Goal: Task Accomplishment & Management: Manage account settings

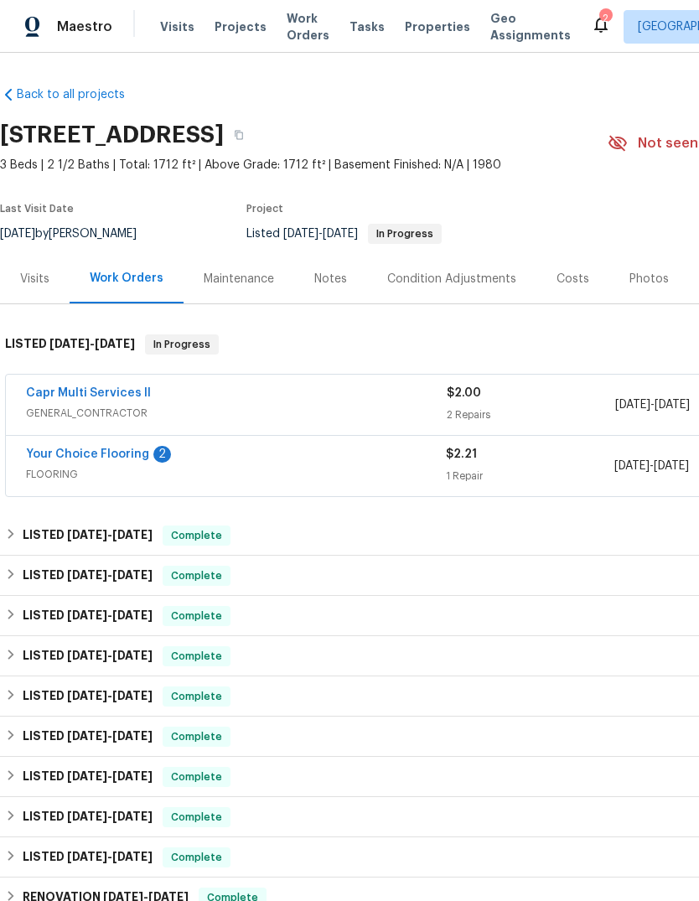
click at [69, 448] on link "Your Choice Flooring" at bounding box center [87, 454] width 123 height 12
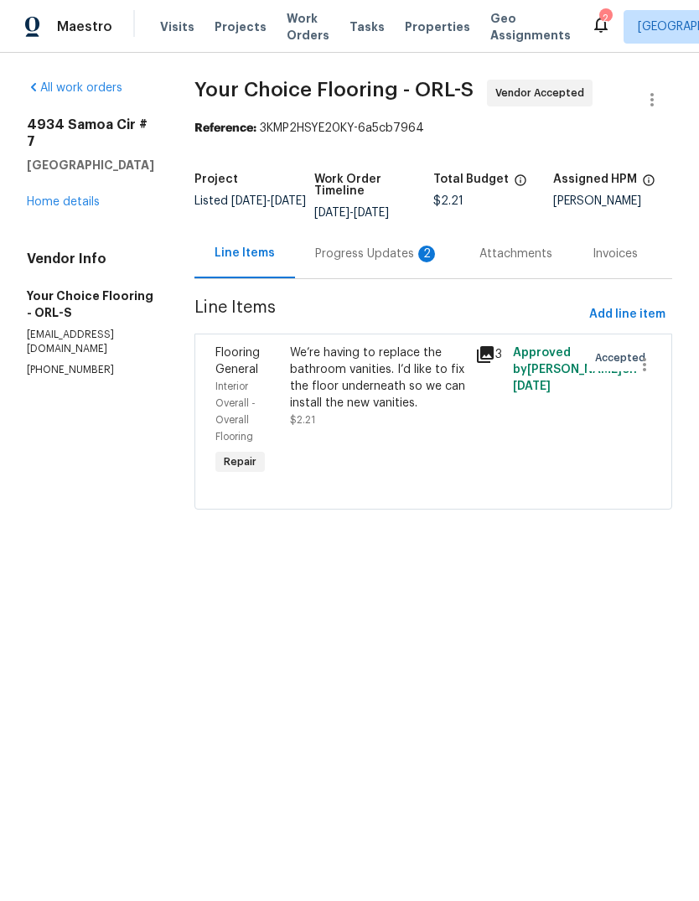
click at [367, 262] on div "Progress Updates 2" at bounding box center [377, 254] width 124 height 17
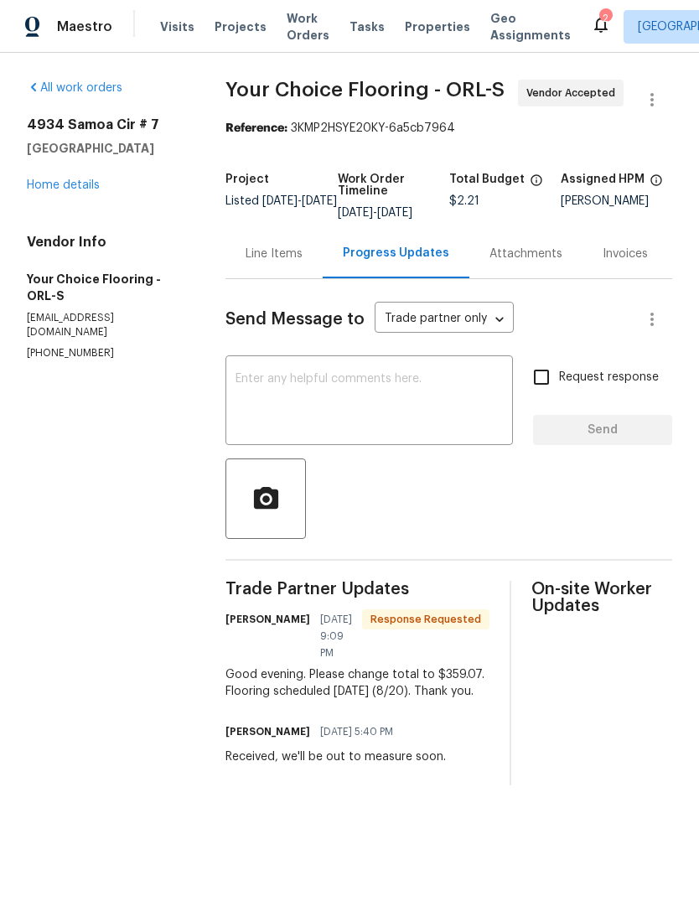
click at [292, 262] on div "Line Items" at bounding box center [274, 254] width 57 height 17
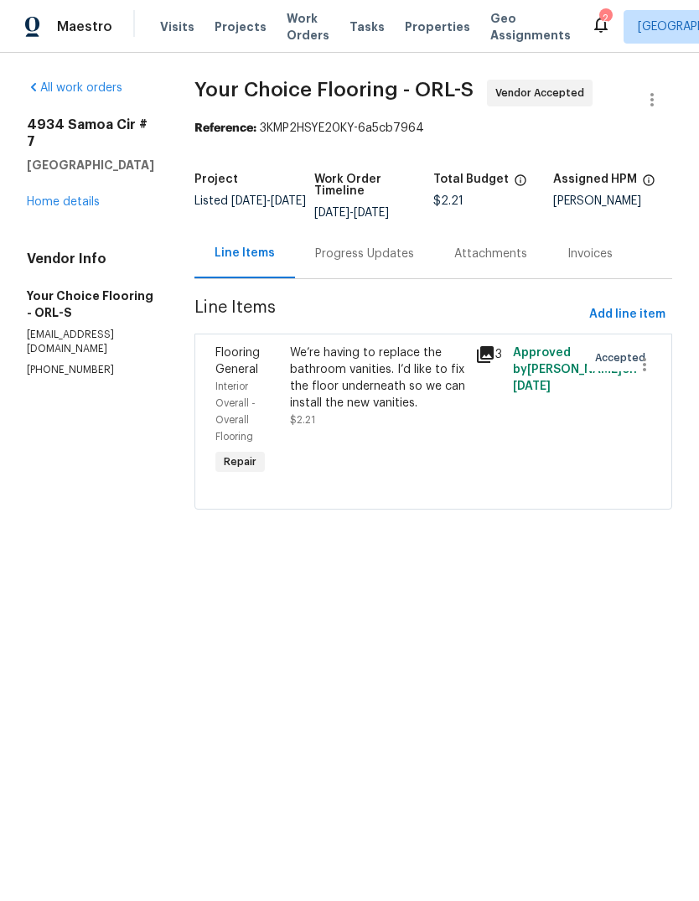
click at [353, 381] on div "We’re having to replace the bathroom vanities. I’d like to fix the floor undern…" at bounding box center [378, 377] width 176 height 67
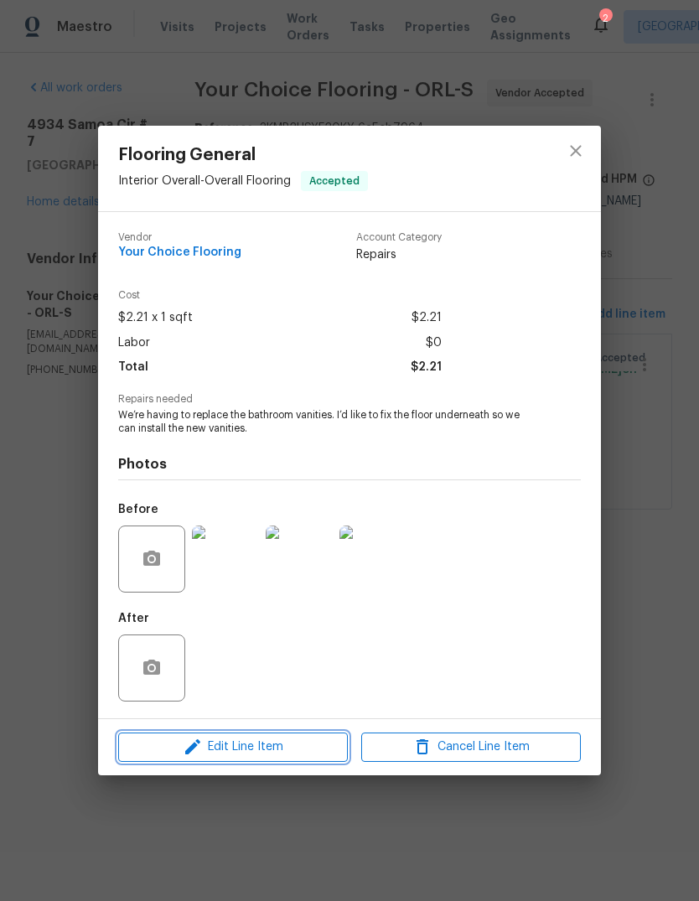
click at [288, 752] on span "Edit Line Item" at bounding box center [233, 747] width 220 height 21
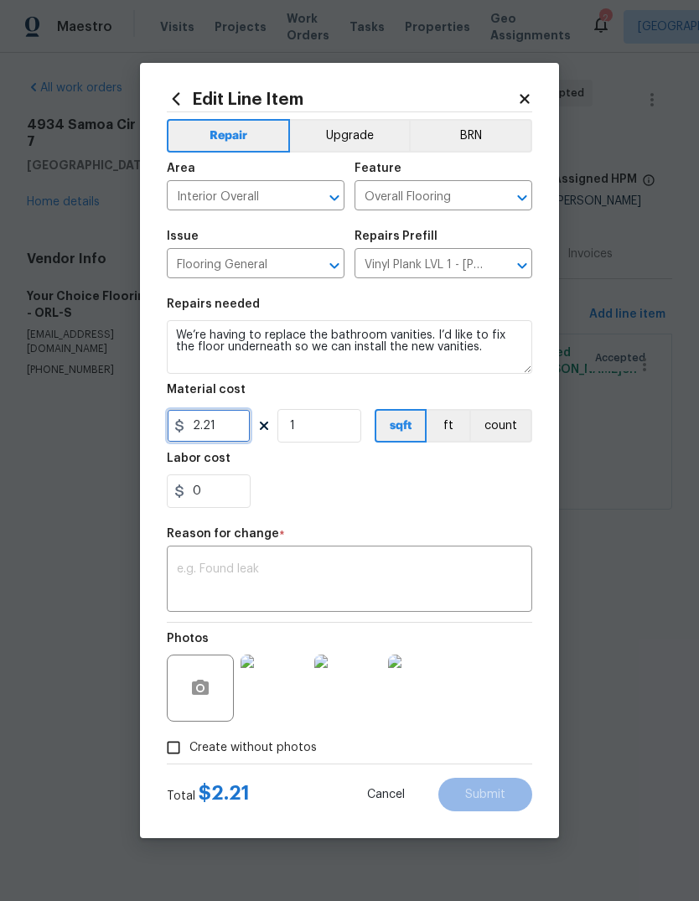
click at [239, 417] on input "2.21" at bounding box center [209, 426] width 84 height 34
type input "359.07"
click at [461, 552] on div "x ​" at bounding box center [349, 581] width 365 height 62
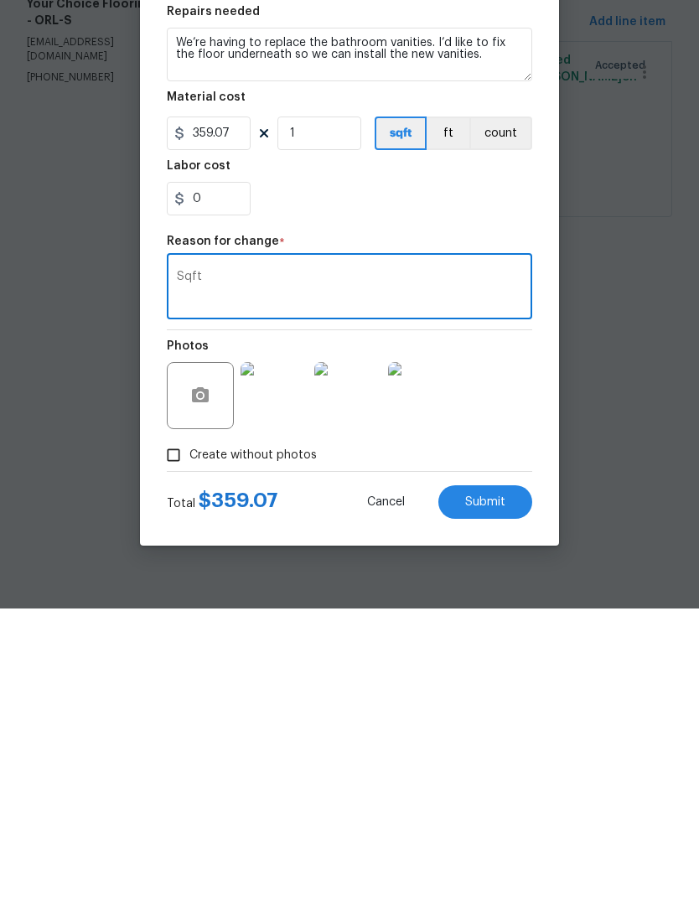
type textarea "Sqft"
click at [504, 778] on button "Submit" at bounding box center [485, 795] width 94 height 34
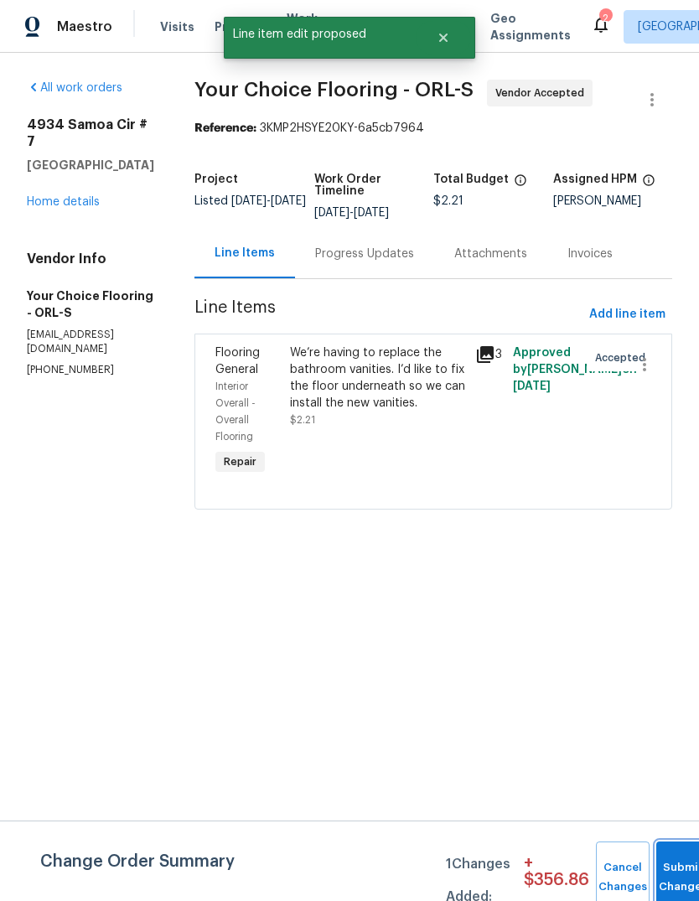
click at [669, 861] on button "Submit Changes" at bounding box center [683, 877] width 54 height 72
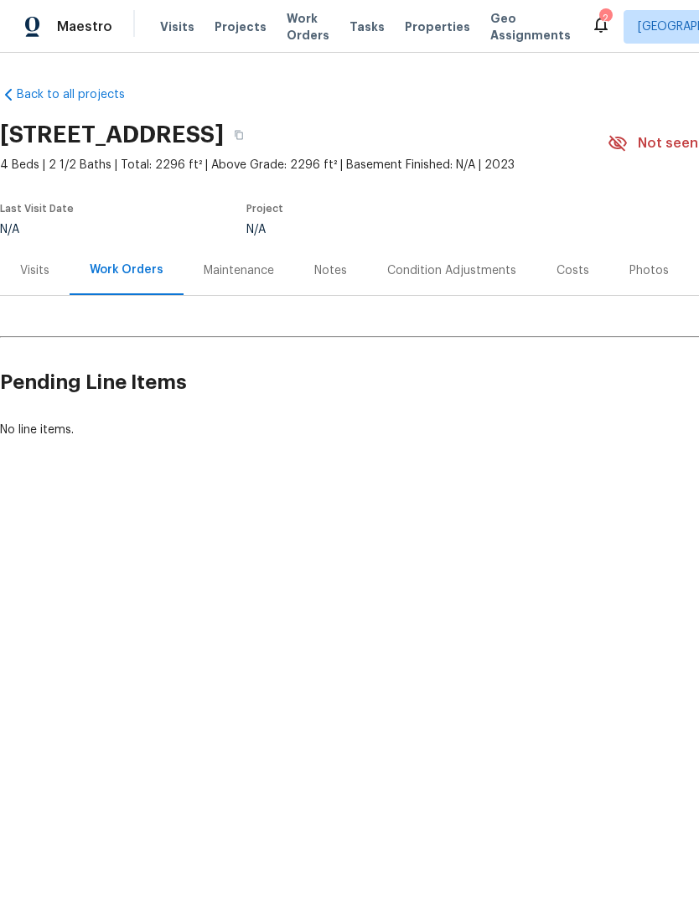
click at [35, 265] on div "Visits" at bounding box center [34, 270] width 29 height 17
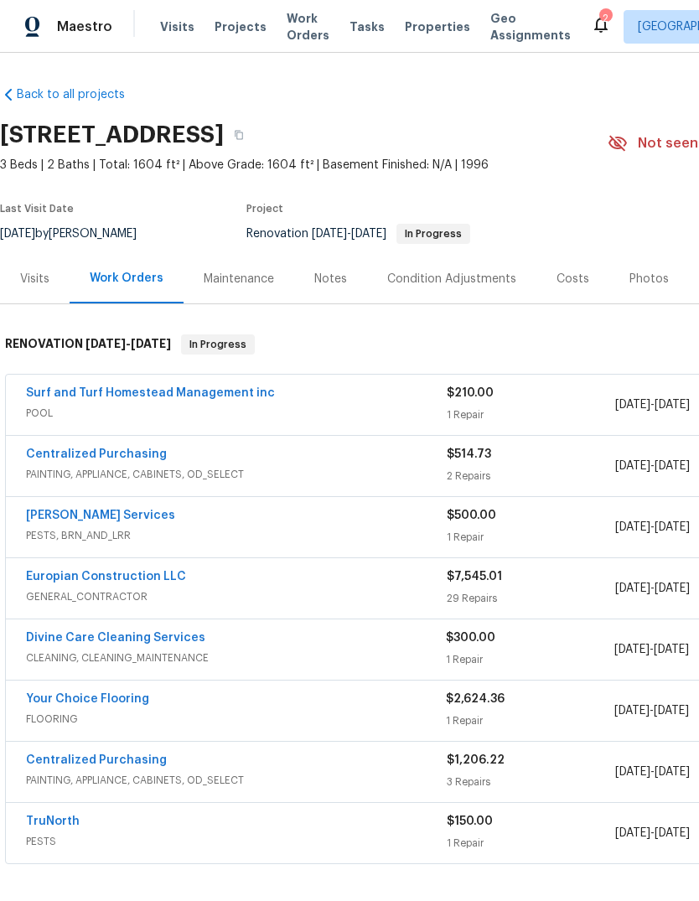
click at [43, 704] on link "Your Choice Flooring" at bounding box center [87, 699] width 123 height 12
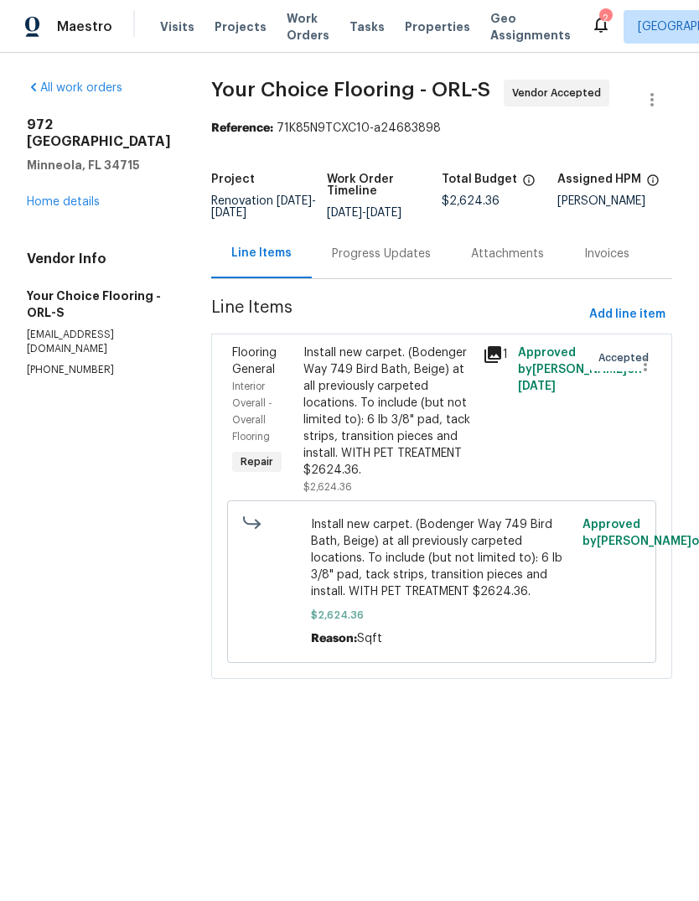
click at [403, 262] on div "Progress Updates" at bounding box center [381, 254] width 99 height 17
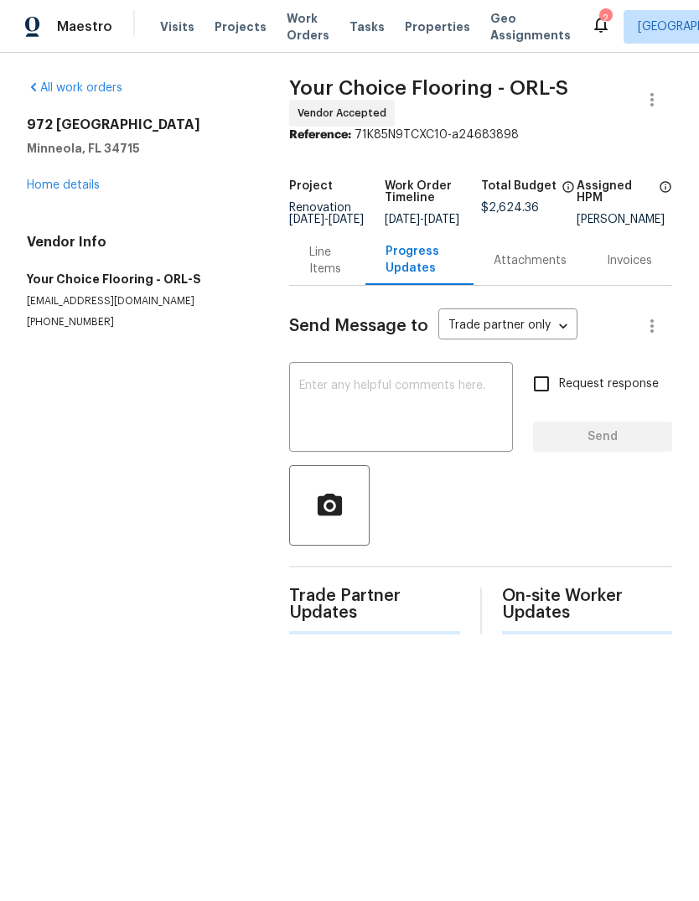
click at [320, 409] on textarea at bounding box center [401, 409] width 204 height 59
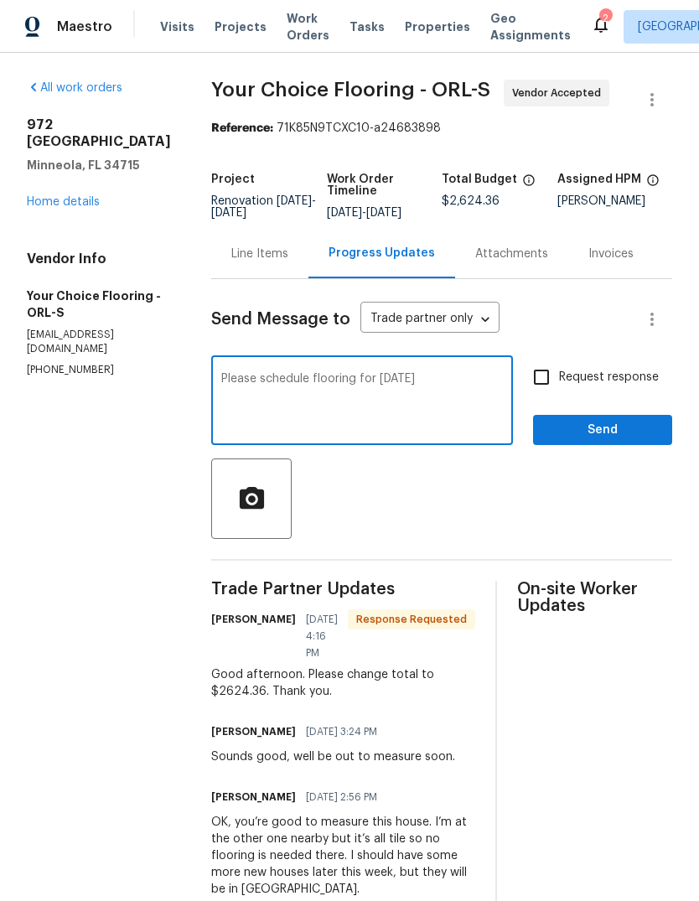
type textarea "Please schedule flooring for tomorrow"
click at [649, 441] on span "Send" at bounding box center [602, 430] width 112 height 21
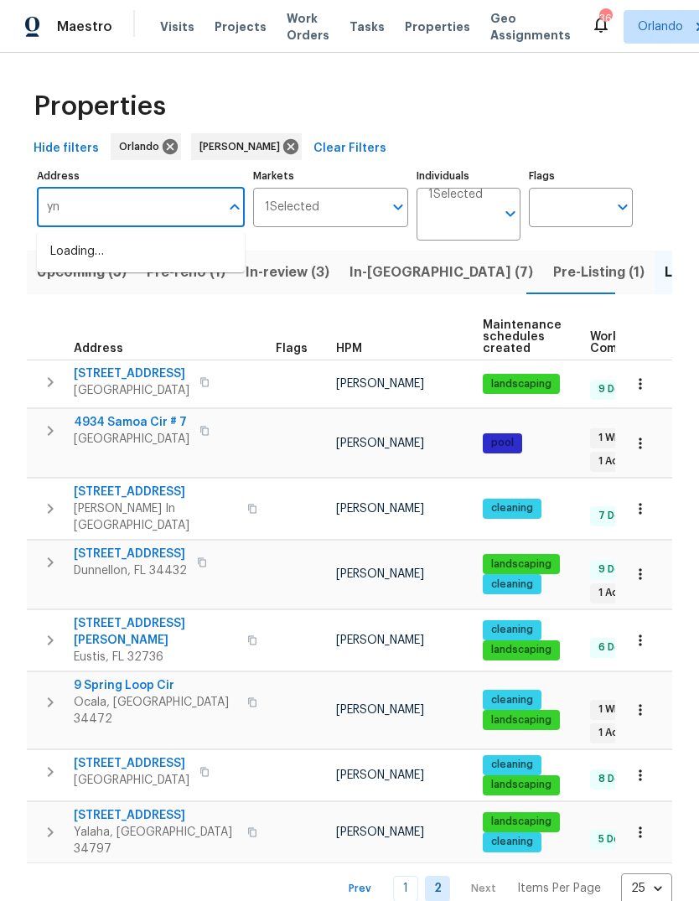
type input "y"
type input "wyndham"
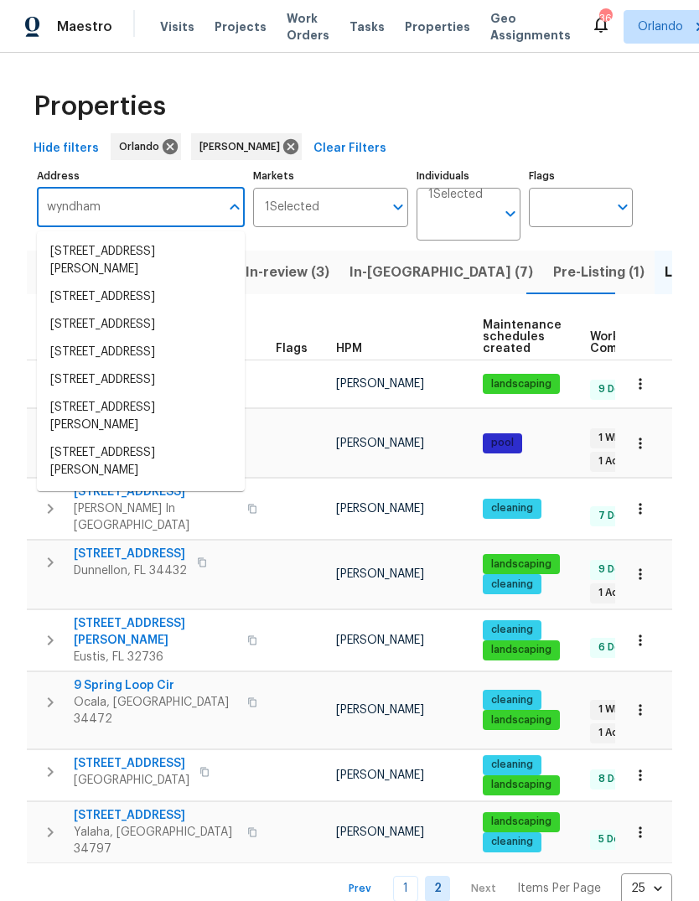
click at [74, 366] on li "2710 Wyndham Ln Orlando FL 32808" at bounding box center [141, 353] width 208 height 28
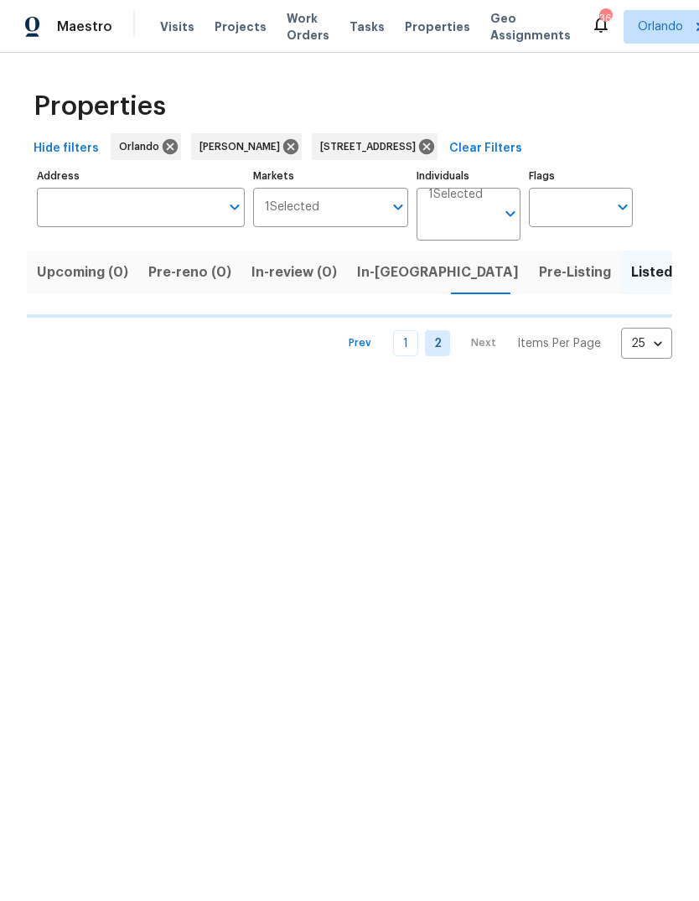
type input "2710 Wyndham Ln Orlando FL 32808"
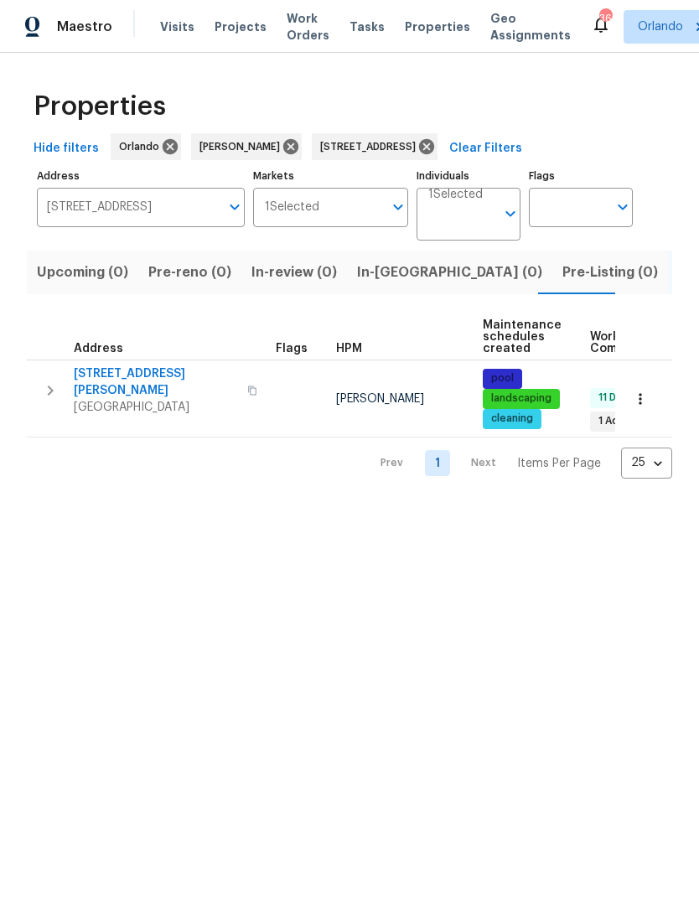
click at [132, 378] on span "2710 Wyndham Ln" at bounding box center [155, 382] width 163 height 34
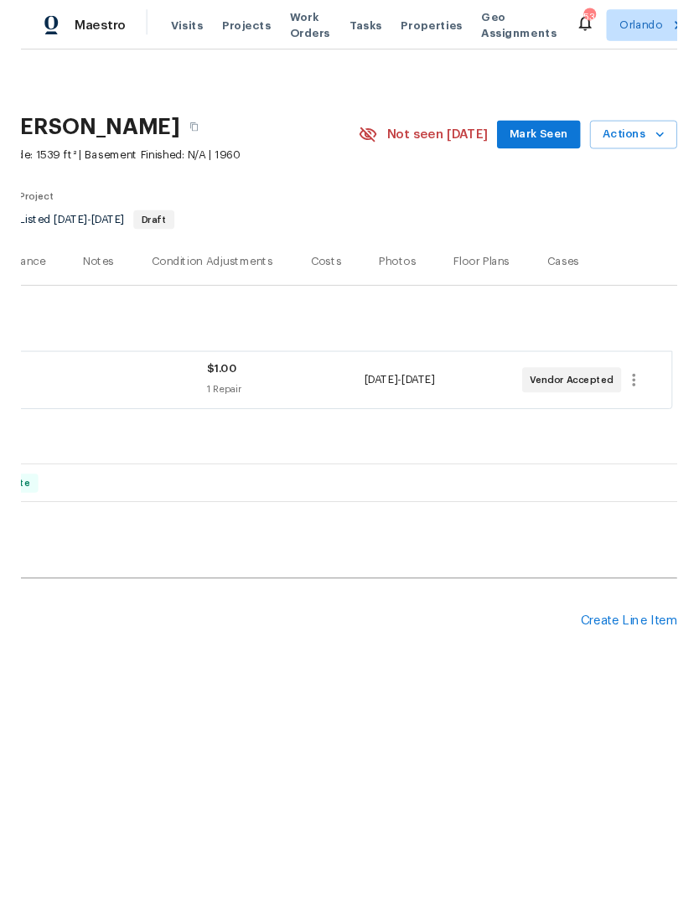
scroll to position [0, 248]
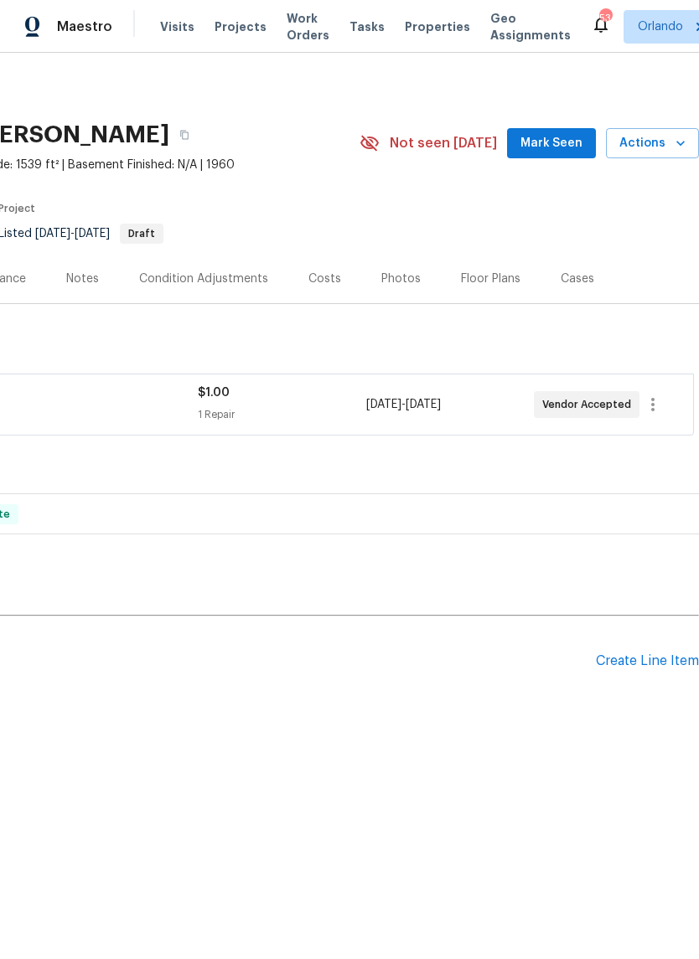
click at [652, 646] on div "Pending Line Items Create Line Item" at bounding box center [225, 662] width 947 height 78
click at [652, 658] on div "Create Line Item" at bounding box center [647, 662] width 103 height 16
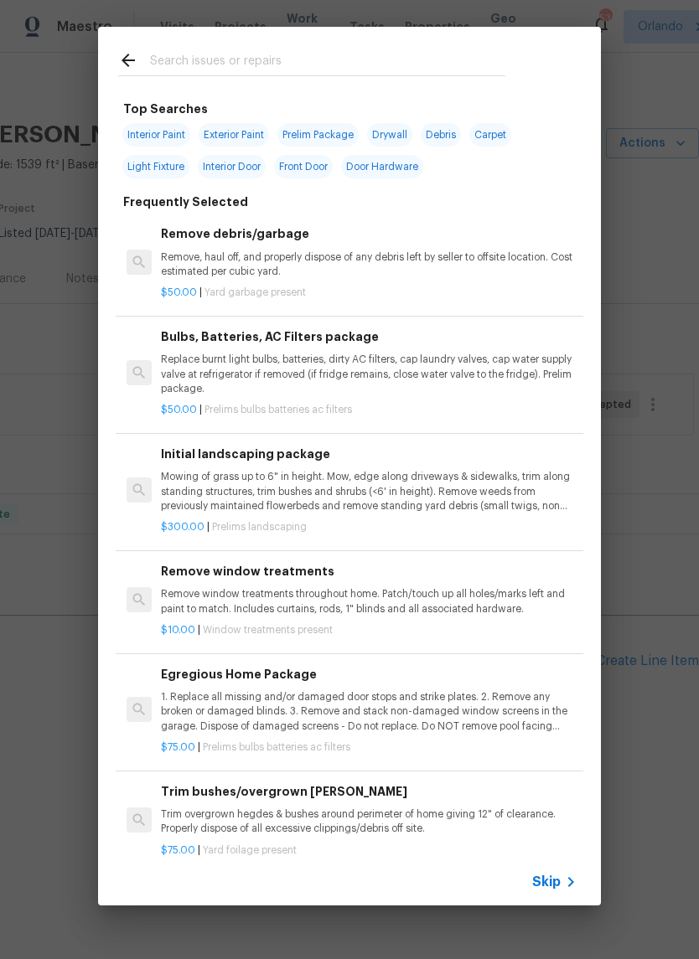
click at [215, 55] on input "text" at bounding box center [327, 62] width 355 height 25
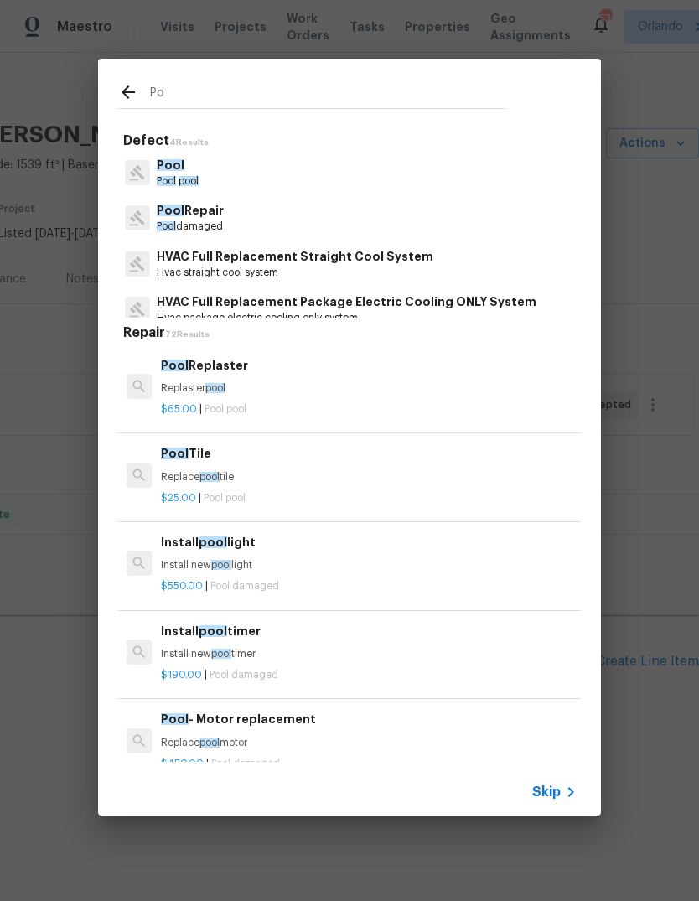
type input "P"
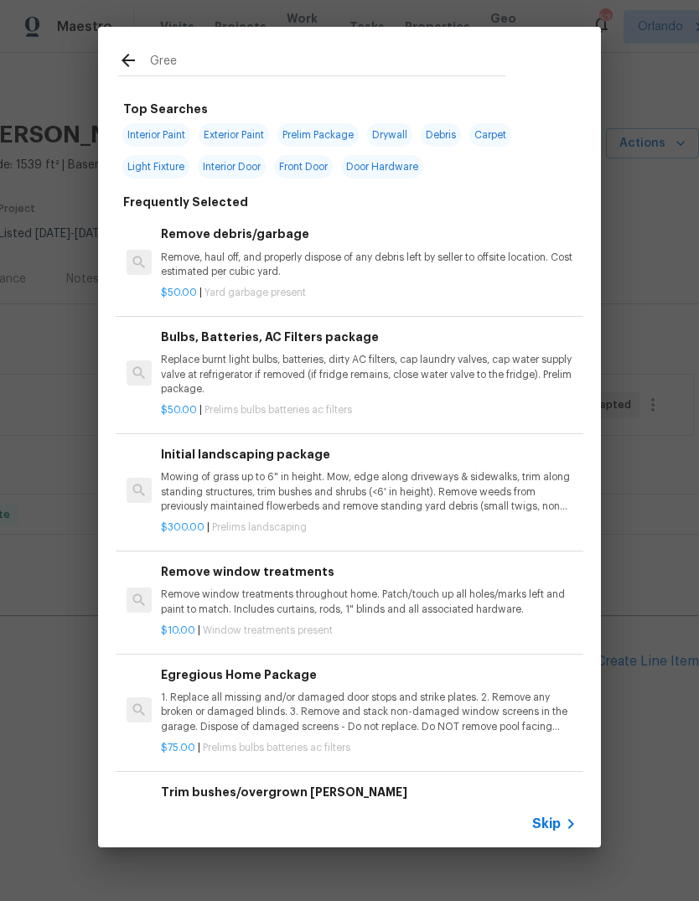
type input "Green"
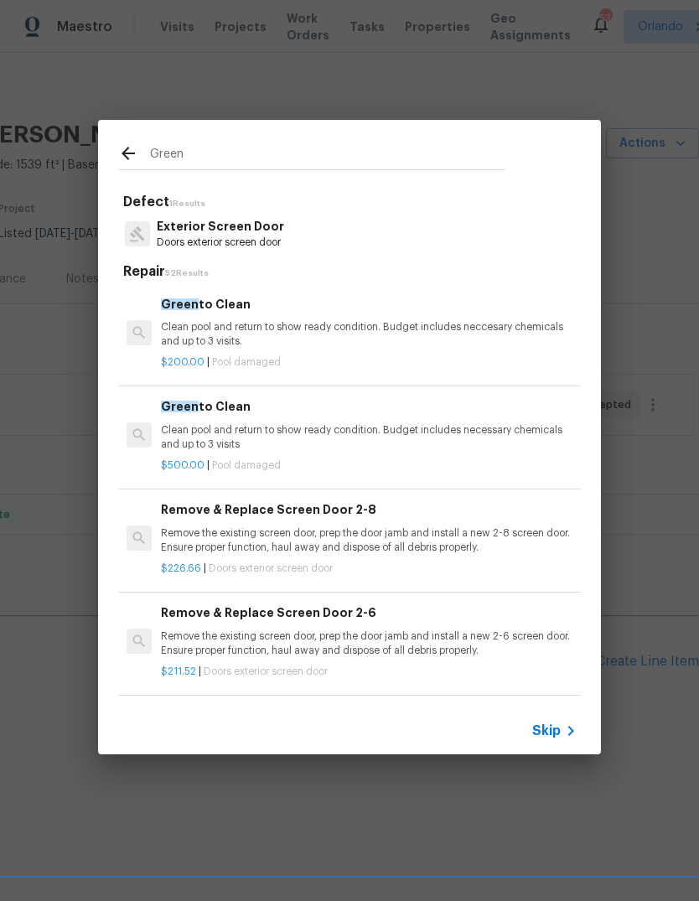
click at [186, 334] on p "Clean pool and return to show ready condition. Budget includes neccesary chemic…" at bounding box center [369, 334] width 416 height 28
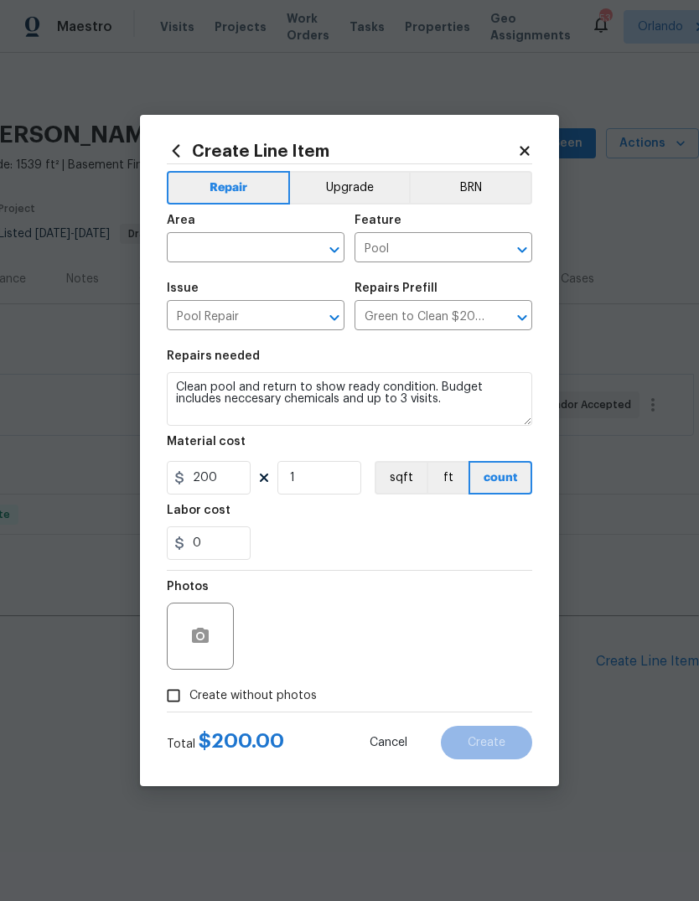
click at [186, 334] on div "Create Line Item Repair Upgrade BRN Area ​ Feature Pool ​ Issue Pool Repair ​ R…" at bounding box center [349, 450] width 419 height 671
click at [195, 494] on input "200" at bounding box center [209, 478] width 84 height 34
click at [198, 497] on section "Repairs needed Clean pool and return to show ready condition. Budget includes n…" at bounding box center [349, 455] width 365 height 230
click at [209, 485] on input "200" at bounding box center [209, 478] width 84 height 34
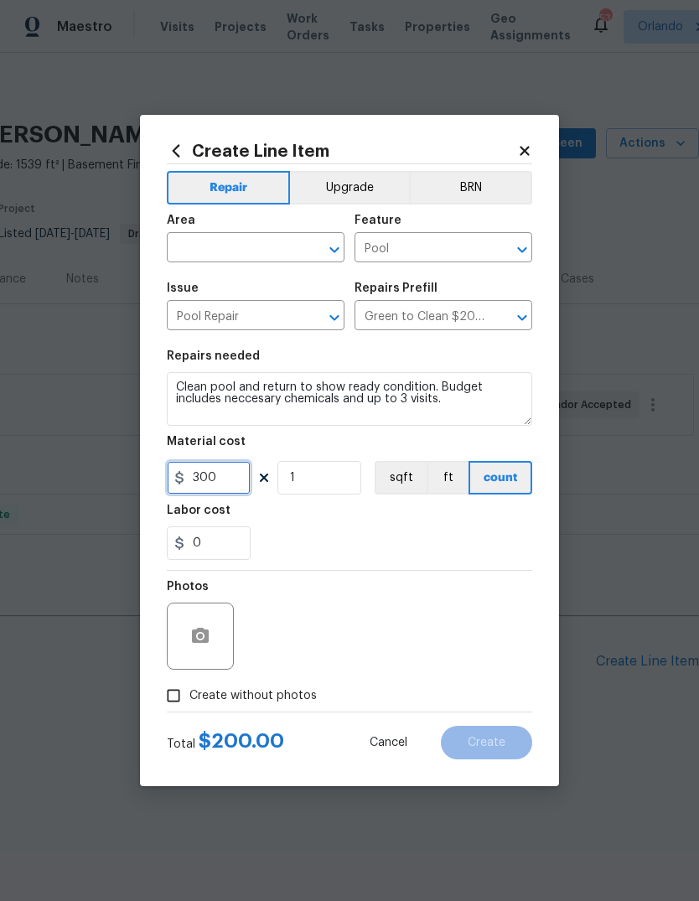
type input "300"
click at [196, 246] on input "text" at bounding box center [232, 249] width 131 height 26
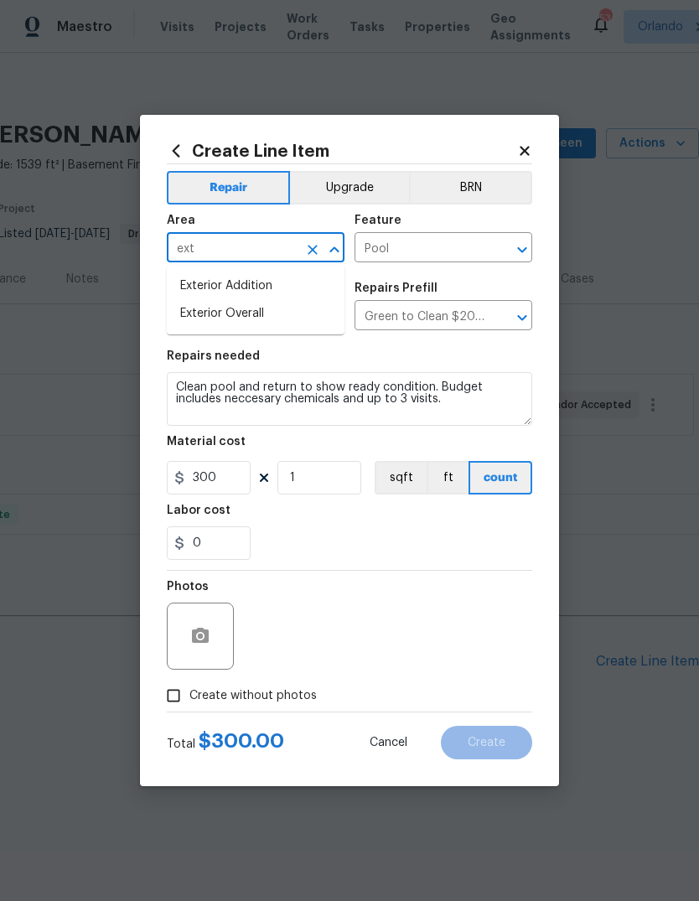
type input "ext"
click at [224, 339] on span "Issue Pool Repair ​" at bounding box center [256, 306] width 178 height 68
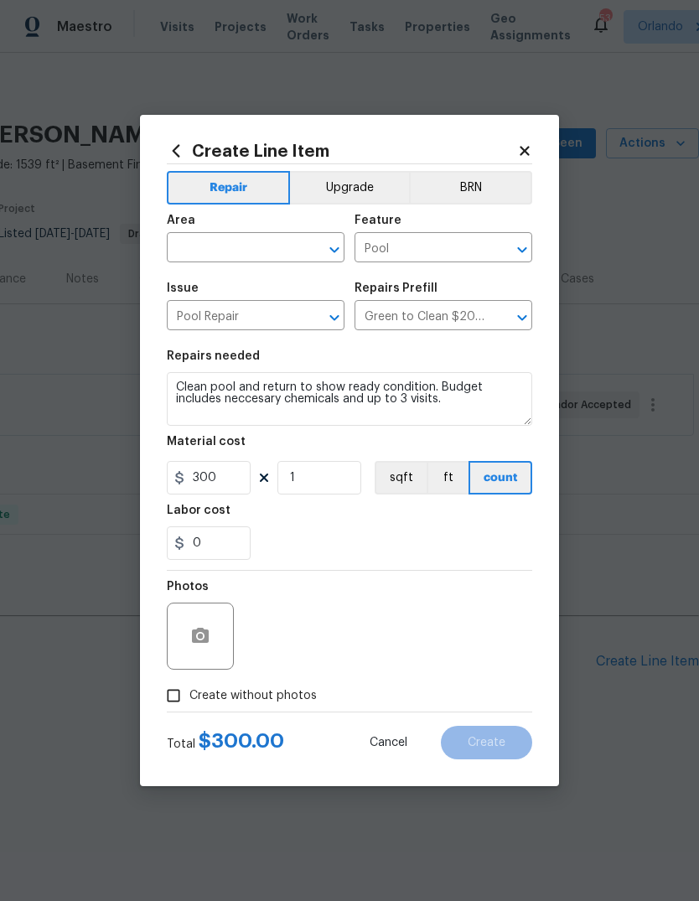
click at [220, 335] on span "Issue Pool Repair ​" at bounding box center [256, 306] width 178 height 68
click at [205, 248] on input "text" at bounding box center [232, 249] width 131 height 26
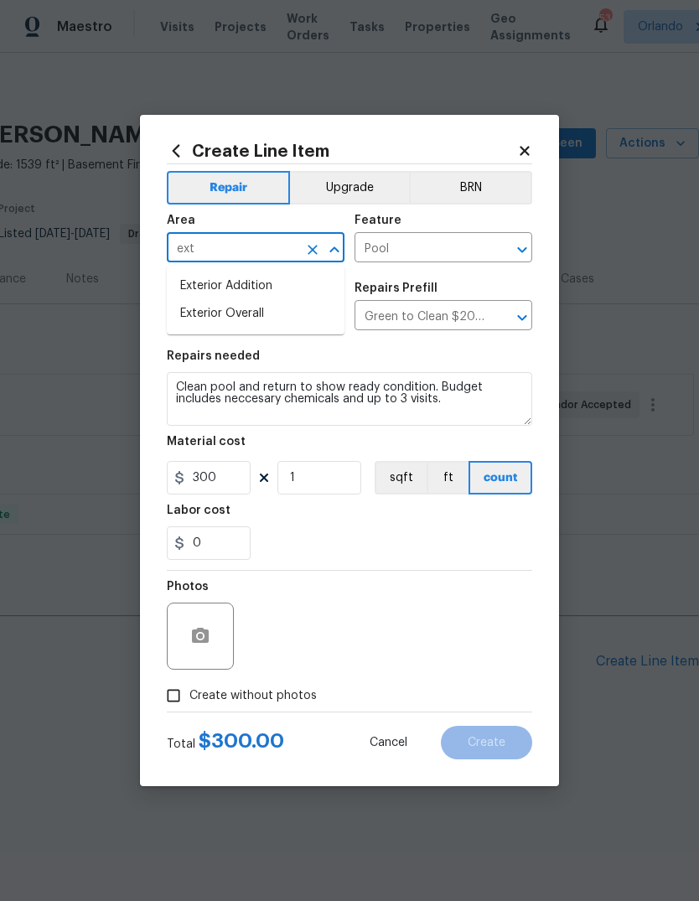
click at [202, 322] on li "Exterior Overall" at bounding box center [256, 314] width 178 height 28
type input "Exterior Overall"
click at [303, 525] on div "Labor cost" at bounding box center [349, 515] width 365 height 22
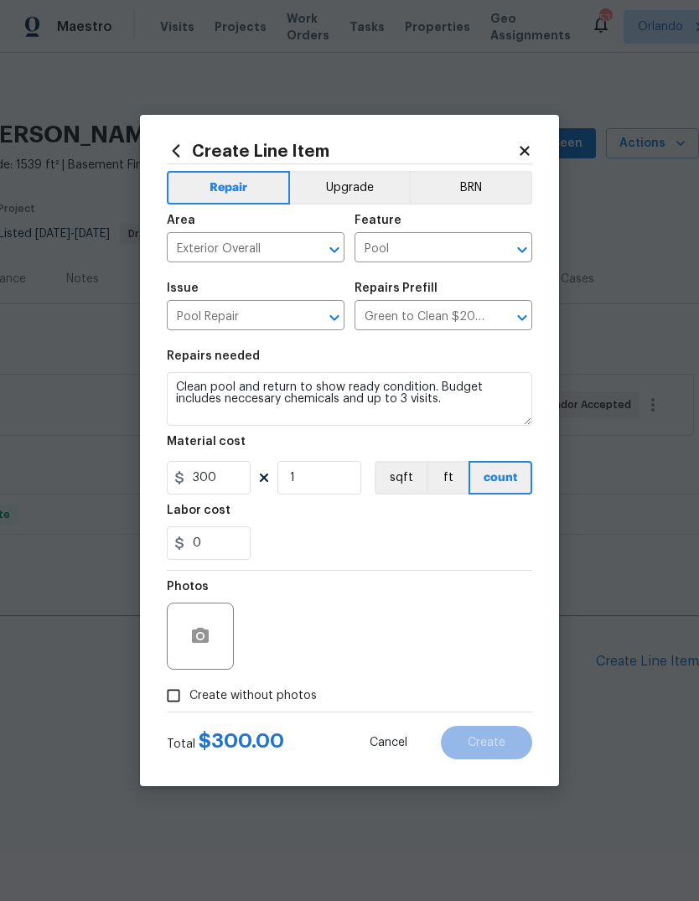
click at [166, 689] on input "Create without photos" at bounding box center [174, 696] width 32 height 32
checkbox input "true"
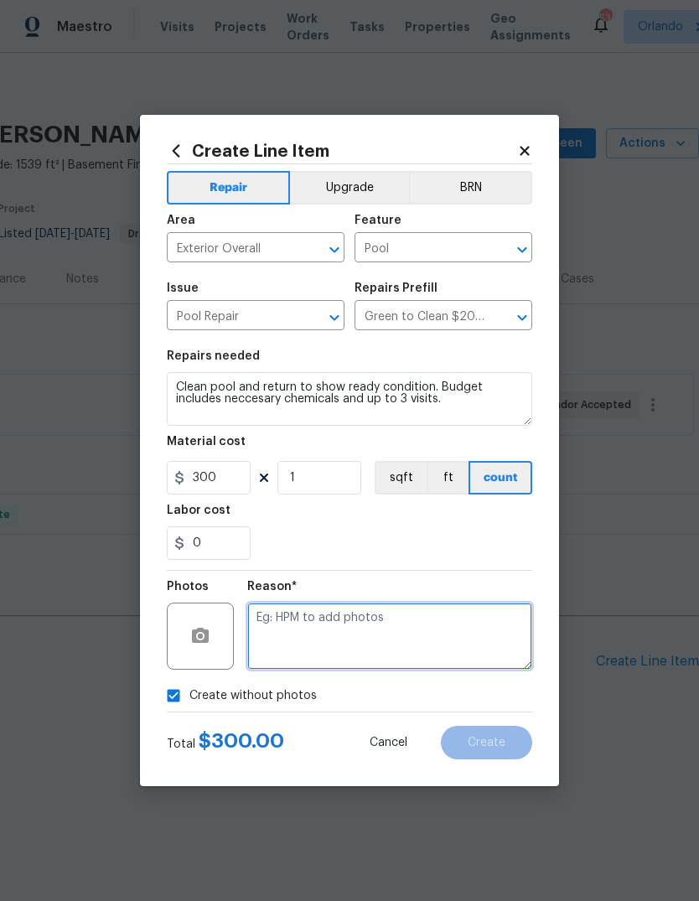
click at [488, 651] on textarea at bounding box center [389, 636] width 285 height 67
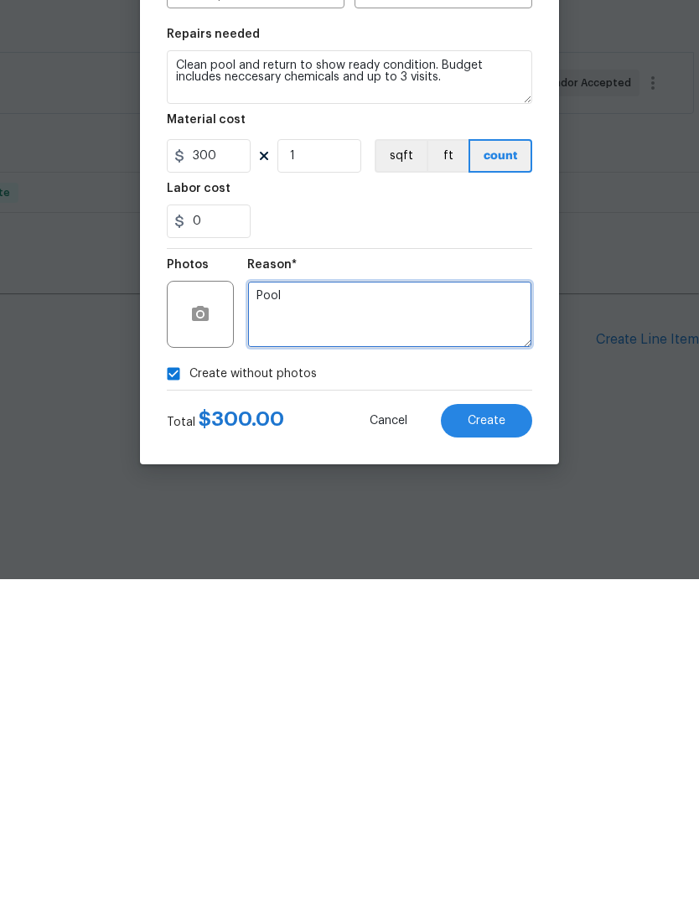
type textarea "Pool"
click at [504, 737] on span "Create" at bounding box center [487, 743] width 38 height 13
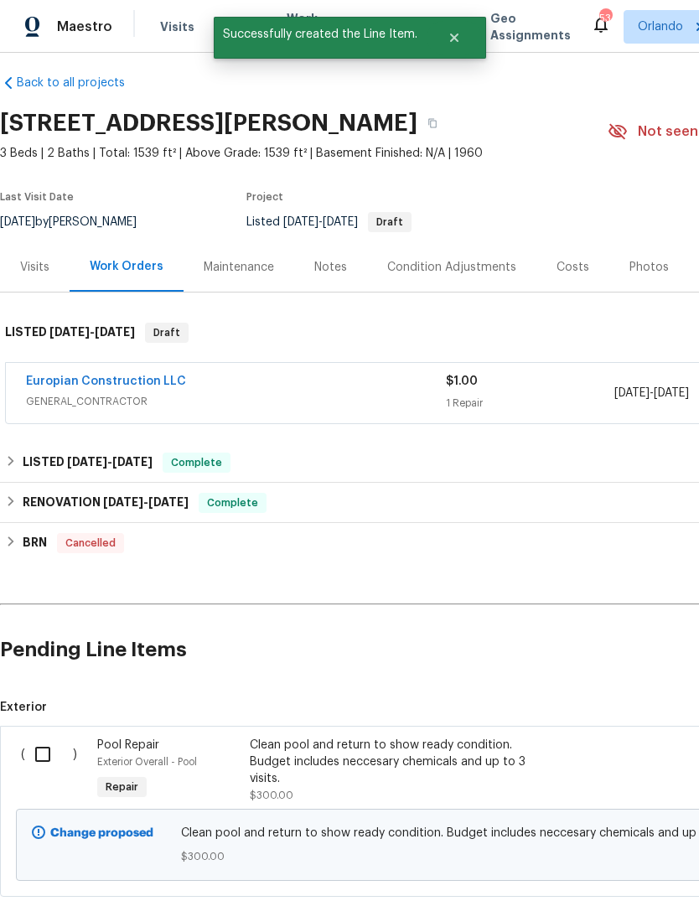
scroll to position [12, 0]
click at [34, 740] on input "checkbox" at bounding box center [49, 754] width 48 height 35
checkbox input "true"
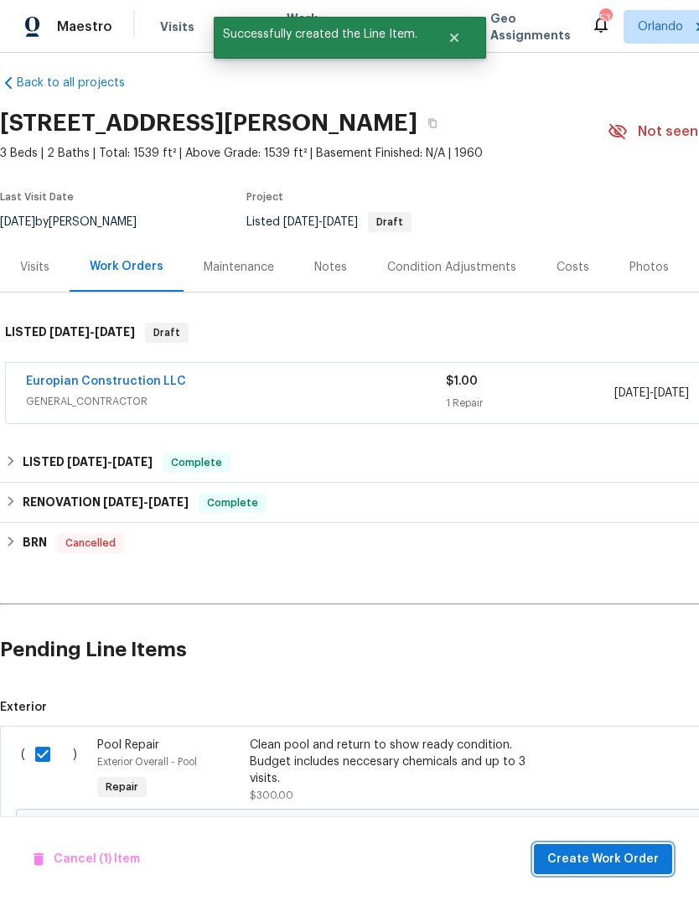
click at [641, 860] on span "Create Work Order" at bounding box center [602, 859] width 111 height 21
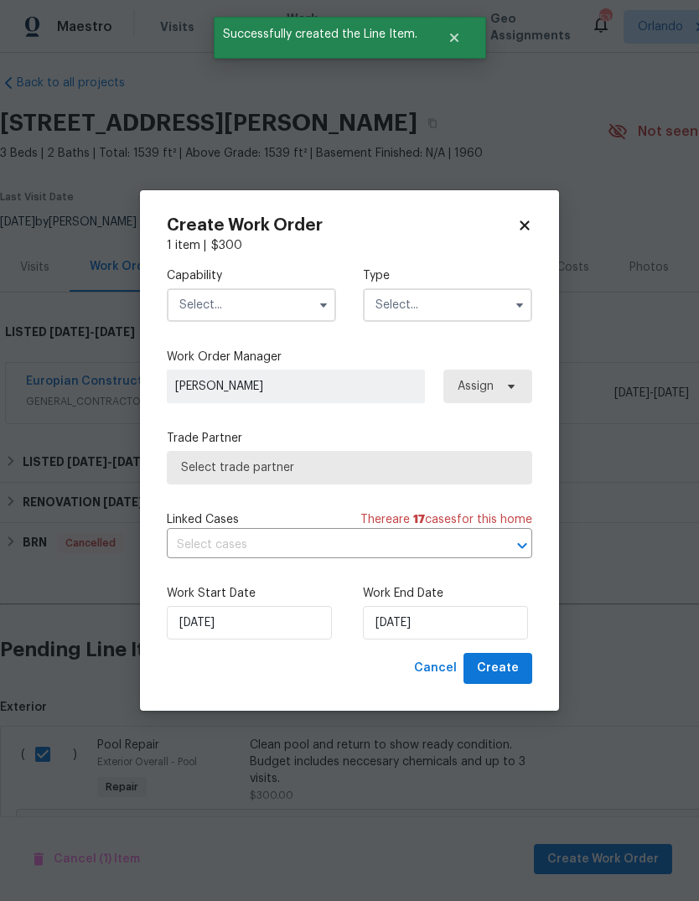
click at [190, 309] on input "text" at bounding box center [251, 305] width 169 height 34
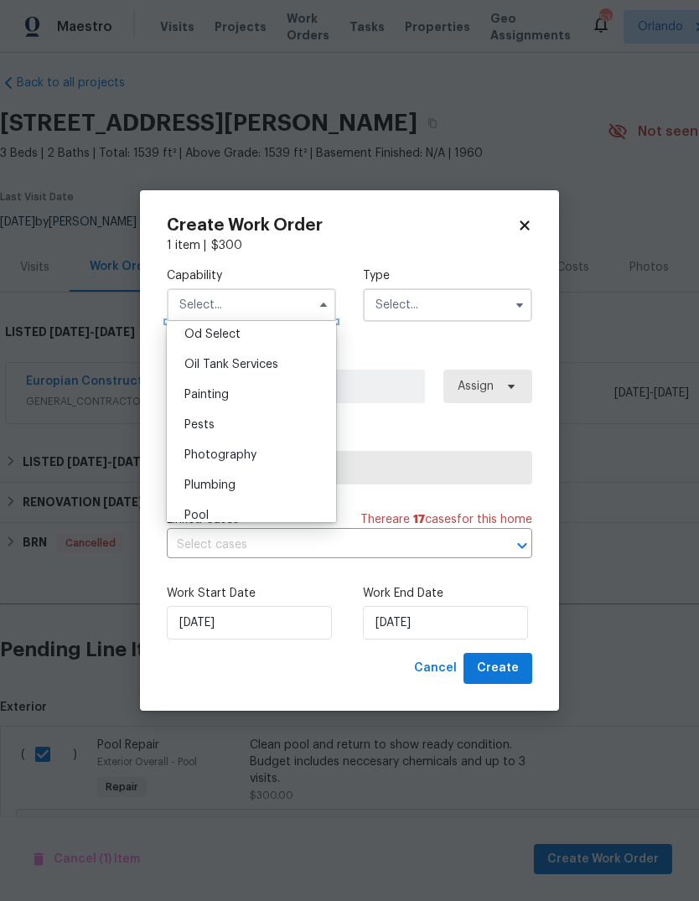
scroll to position [1367, 0]
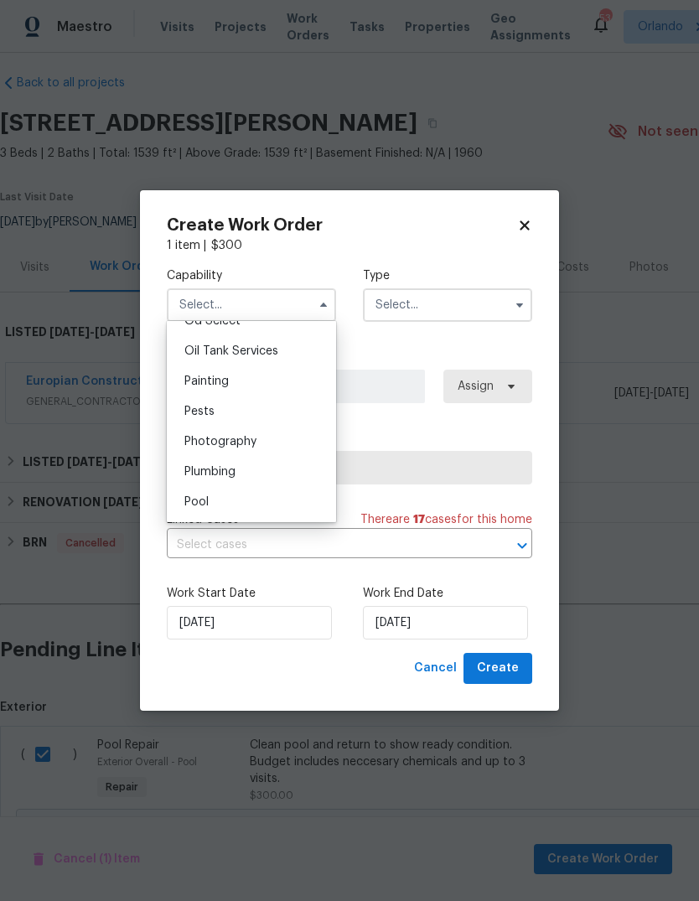
click at [192, 505] on span "Pool" at bounding box center [196, 502] width 24 height 12
type input "Pool"
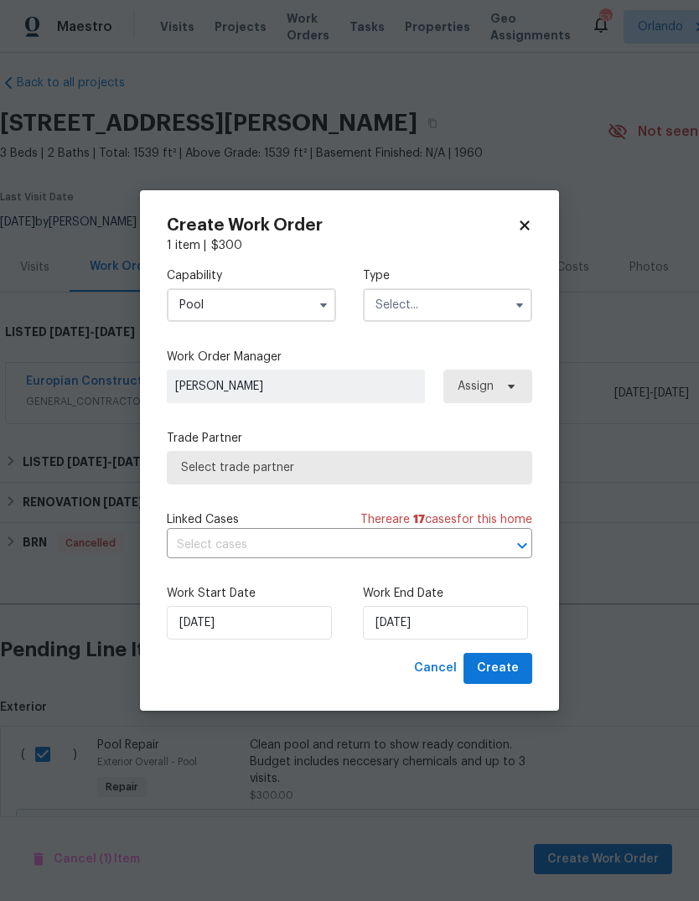
click at [391, 297] on input "text" at bounding box center [447, 305] width 169 height 34
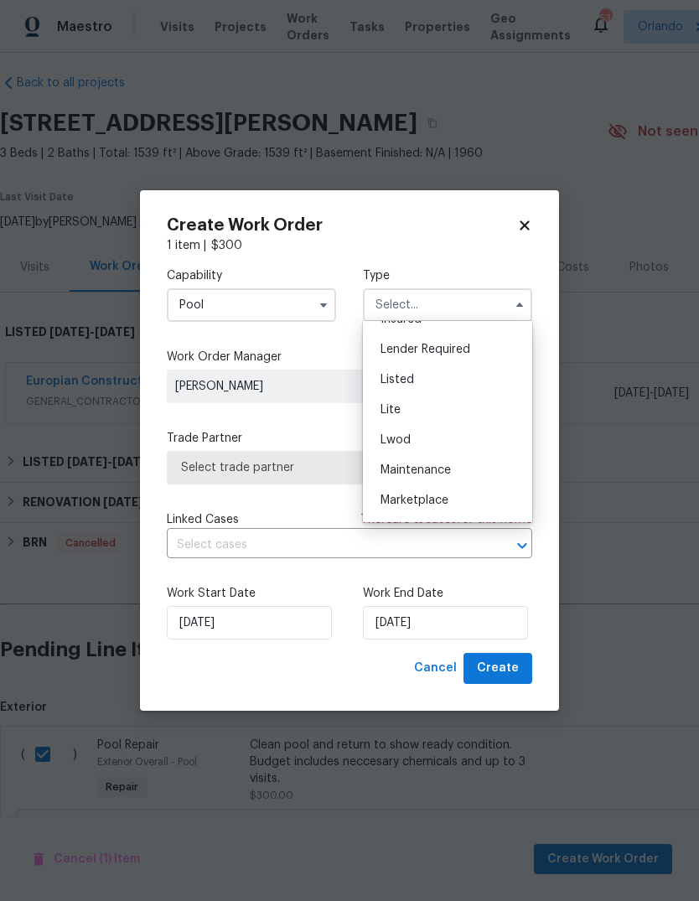
scroll to position [142, 0]
click at [442, 370] on div "Listed" at bounding box center [447, 379] width 161 height 30
type input "Listed"
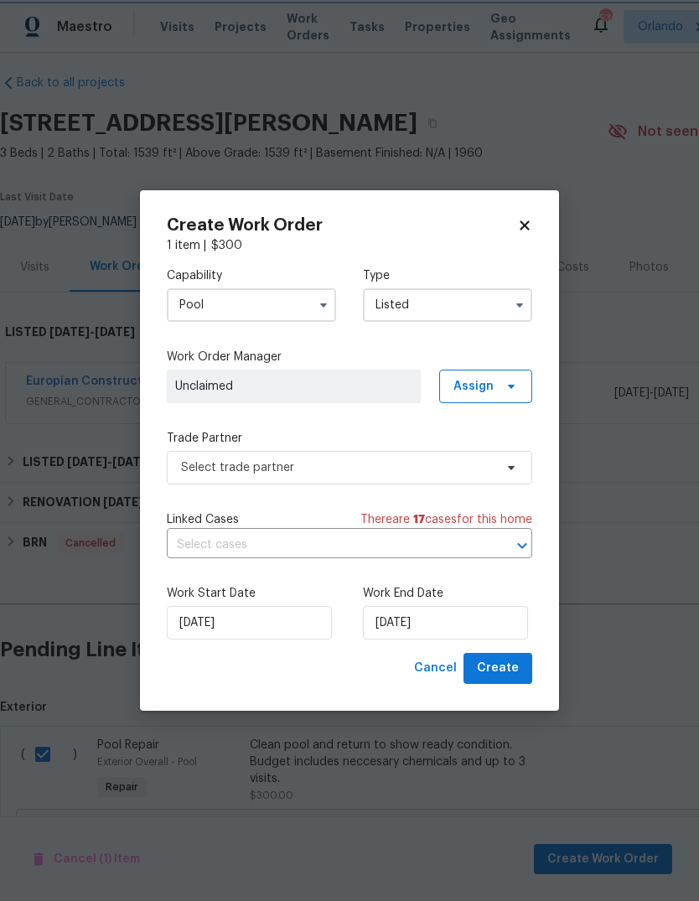
scroll to position [0, 0]
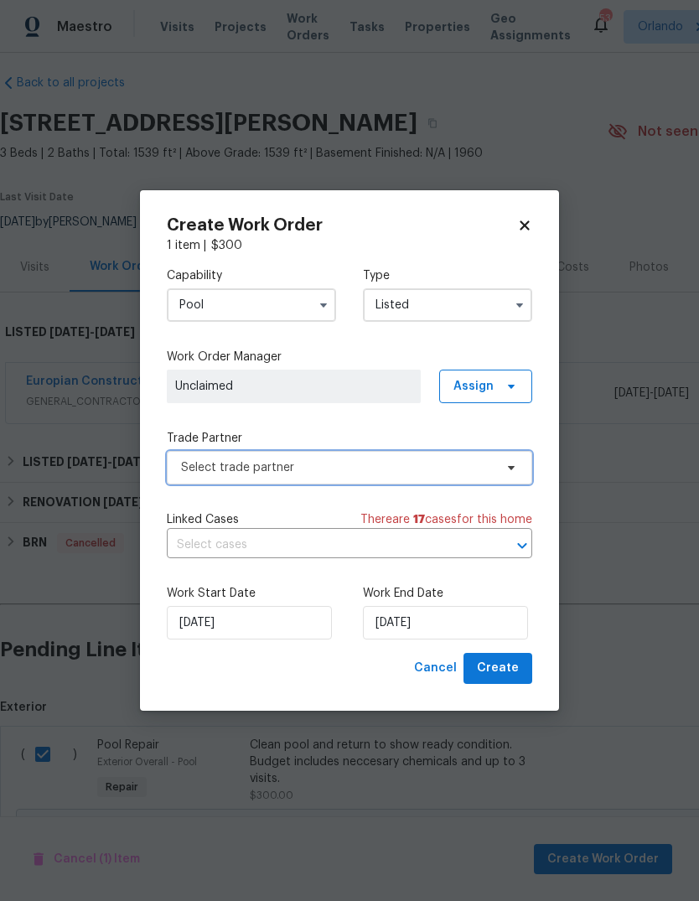
click at [485, 478] on span "Select trade partner" at bounding box center [349, 468] width 365 height 34
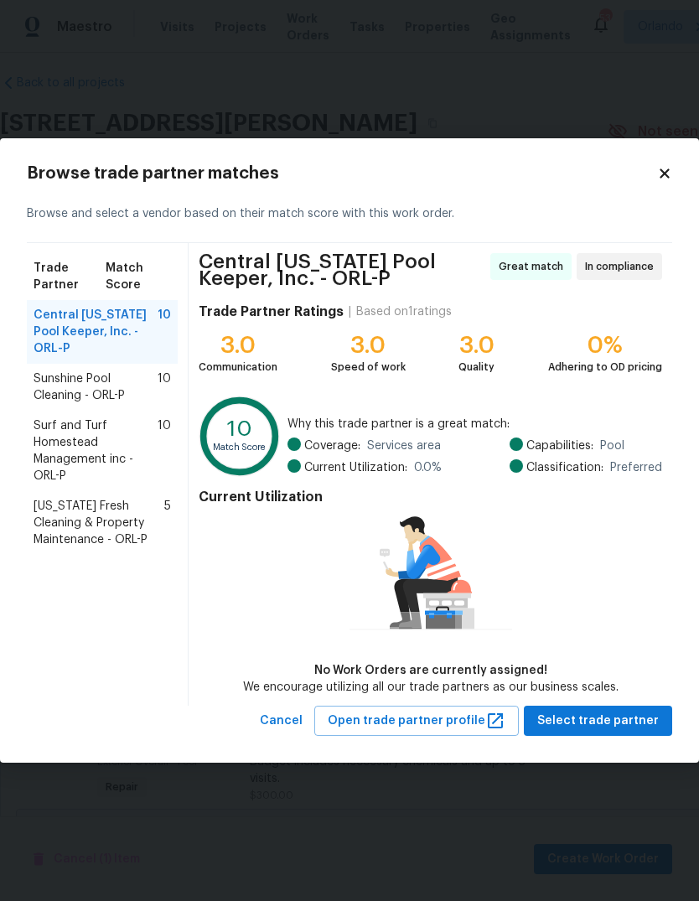
click at [68, 427] on span "Surf and Turf Homestead Management inc - ORL-P" at bounding box center [96, 450] width 124 height 67
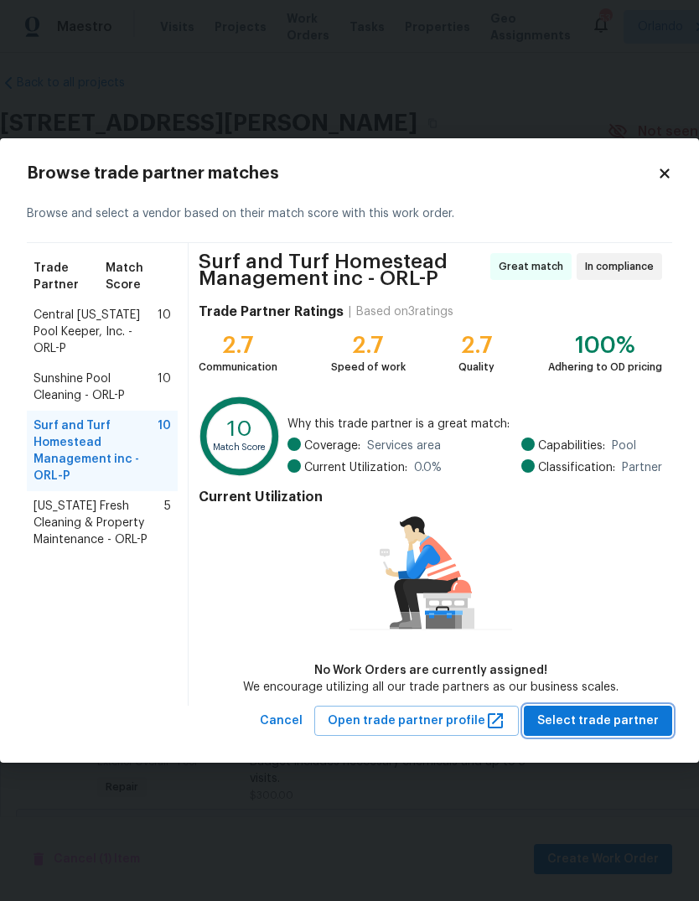
click at [624, 717] on span "Select trade partner" at bounding box center [598, 721] width 122 height 21
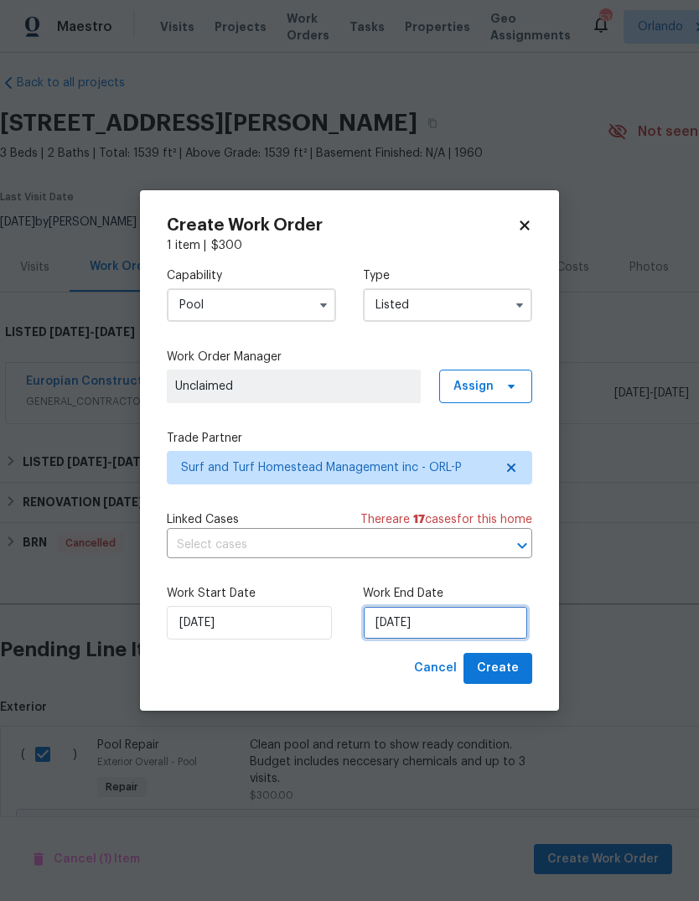
click at [486, 623] on input "[DATE]" at bounding box center [445, 623] width 165 height 34
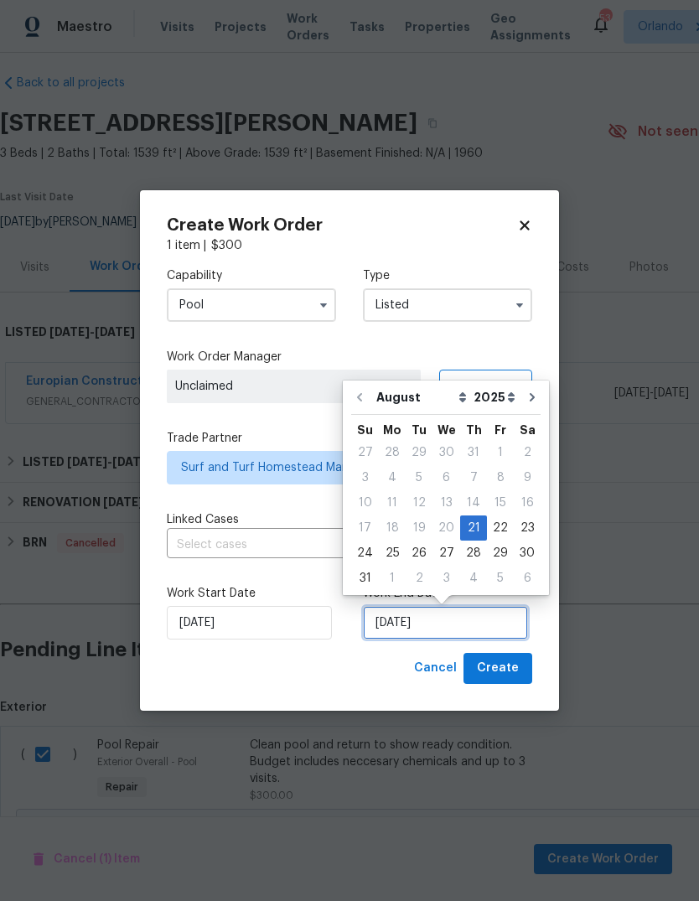
scroll to position [13, 0]
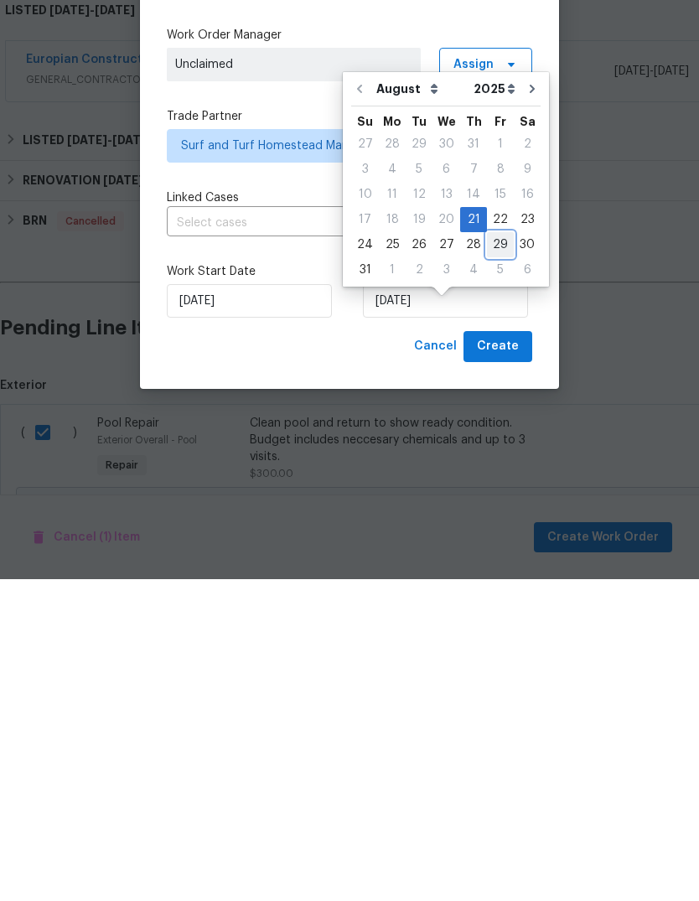
click at [498, 555] on div "29" at bounding box center [500, 566] width 27 height 23
type input "[DATE]"
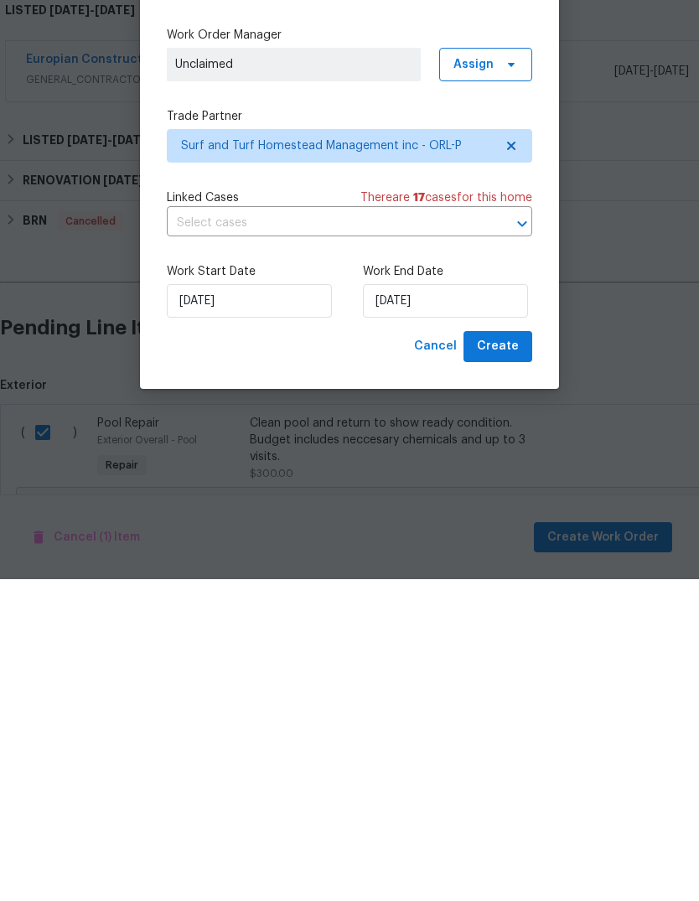
scroll to position [63, 0]
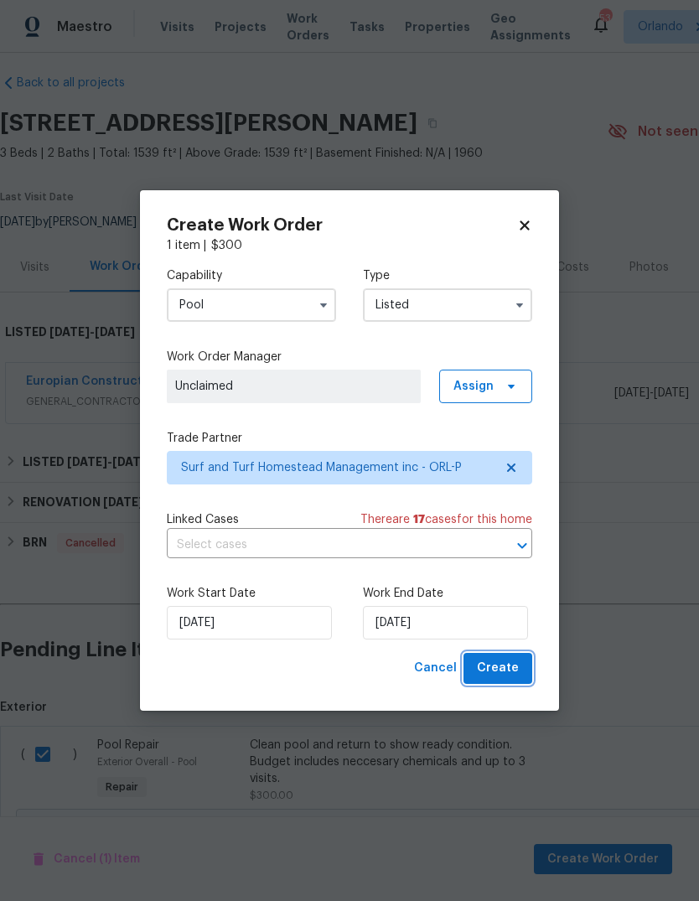
click at [508, 661] on span "Create" at bounding box center [498, 668] width 42 height 21
checkbox input "false"
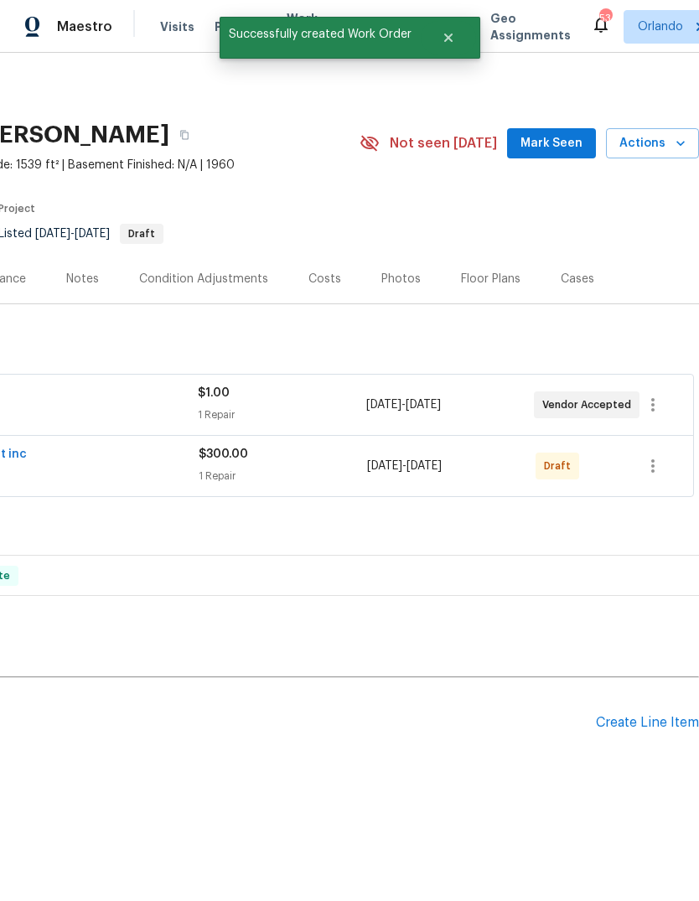
scroll to position [0, 248]
click at [648, 463] on icon "button" at bounding box center [653, 466] width 20 height 20
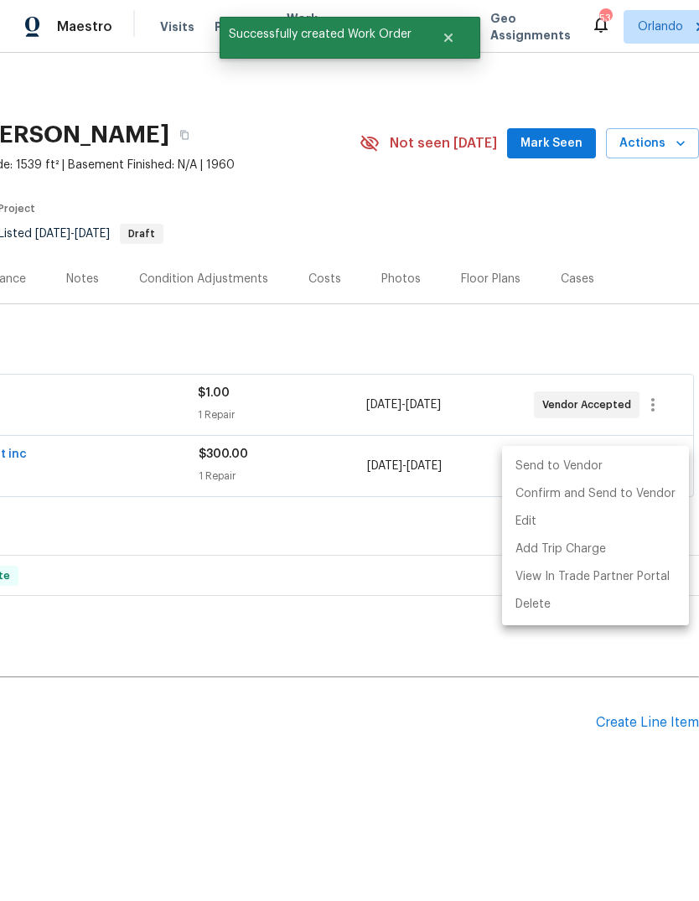
click at [620, 462] on li "Send to Vendor" at bounding box center [595, 467] width 187 height 28
click at [501, 807] on div at bounding box center [349, 450] width 699 height 901
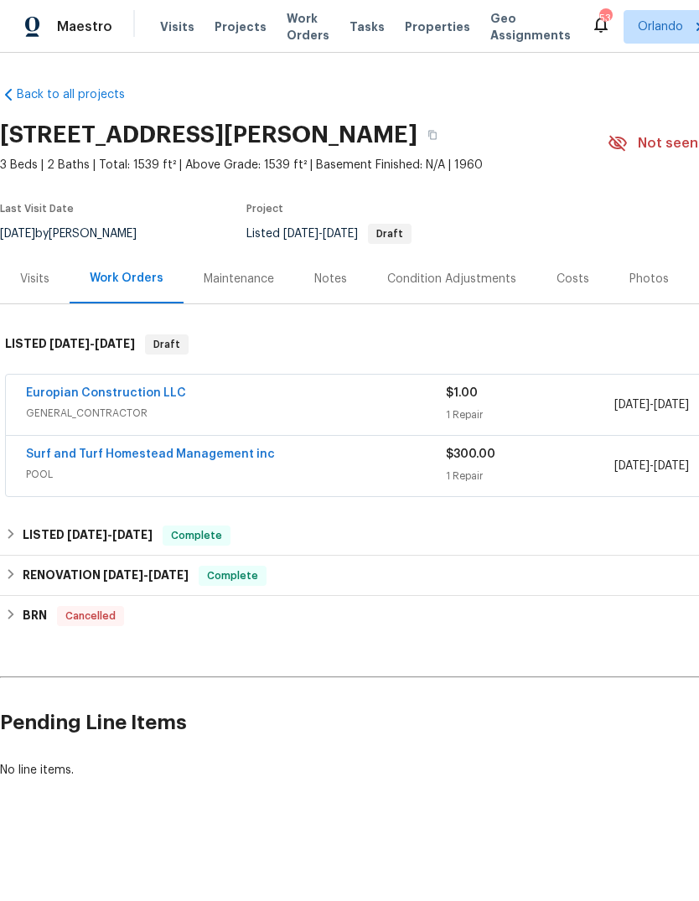
scroll to position [0, 0]
